Goal: Navigation & Orientation: Understand site structure

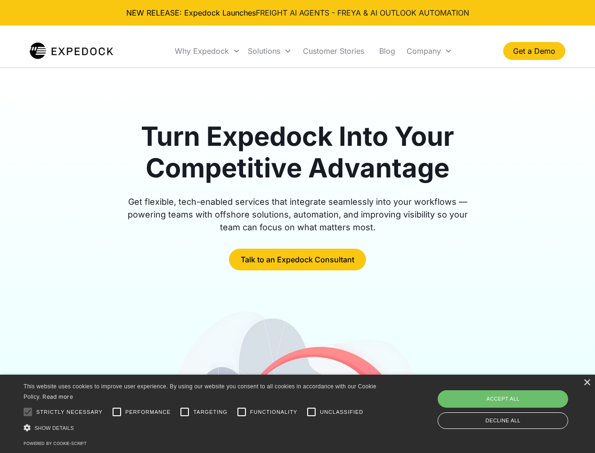
click at [208, 51] on div "Why Expedock" at bounding box center [202, 50] width 54 height 9
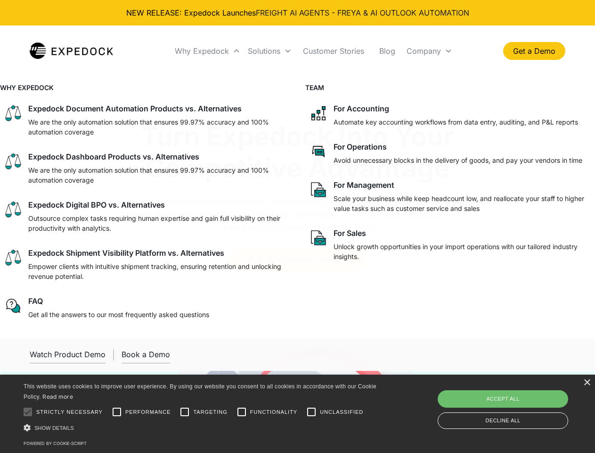
click at [270, 51] on div "Solutions" at bounding box center [264, 50] width 33 height 9
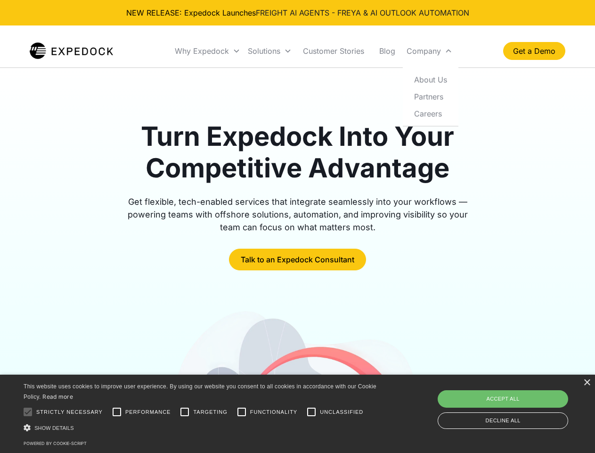
click at [429, 51] on div "Company" at bounding box center [424, 50] width 34 height 9
click at [28, 412] on div at bounding box center [27, 411] width 19 height 19
click at [117, 412] on input "Performance" at bounding box center [116, 411] width 19 height 19
checkbox input "true"
click at [185, 412] on input "Targeting" at bounding box center [184, 411] width 19 height 19
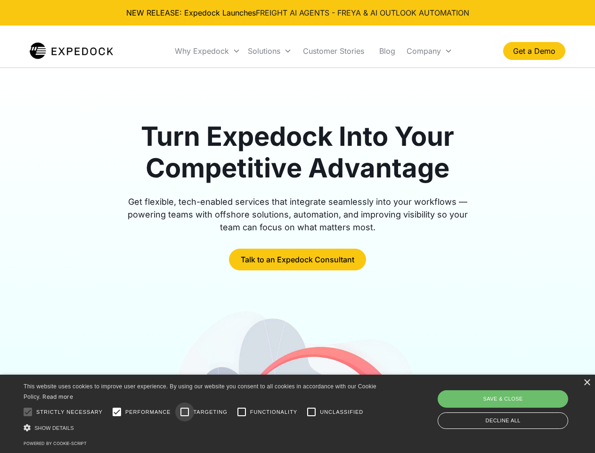
checkbox input "true"
click at [242, 412] on input "Functionality" at bounding box center [241, 411] width 19 height 19
checkbox input "true"
click at [312, 412] on input "Unclassified" at bounding box center [311, 411] width 19 height 19
checkbox input "true"
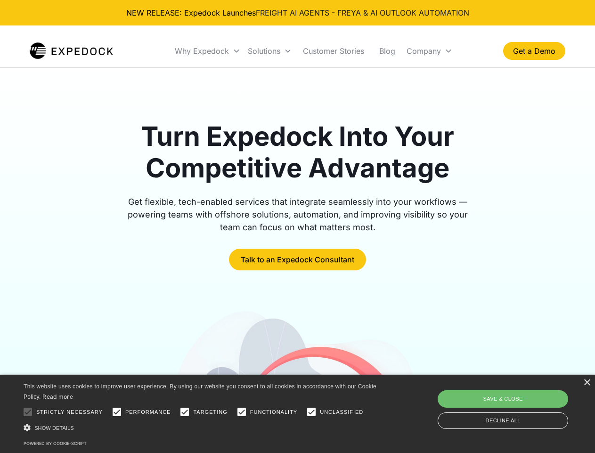
click at [202, 427] on div "Show details Hide details" at bounding box center [202, 427] width 356 height 10
